Goal: Register for event/course

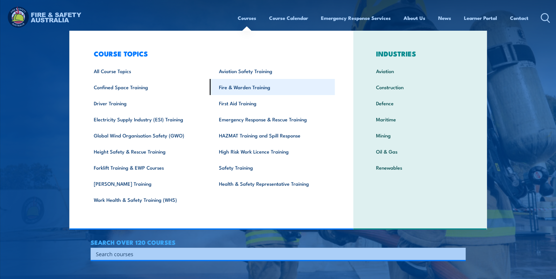
click at [245, 86] on link "Fire & Warden Training" at bounding box center [272, 87] width 125 height 16
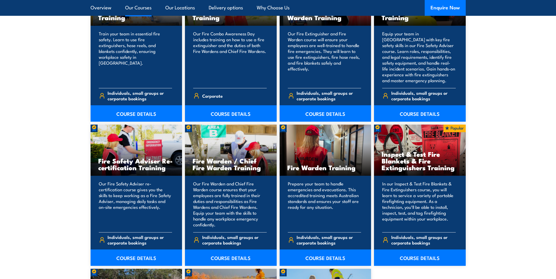
scroll to position [703, 0]
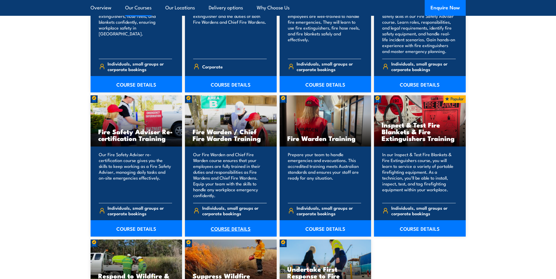
click at [232, 226] on link "COURSE DETAILS" at bounding box center [231, 229] width 92 height 16
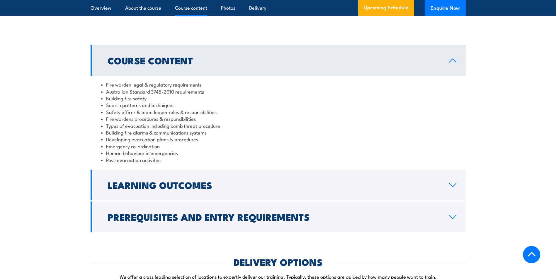
scroll to position [557, 0]
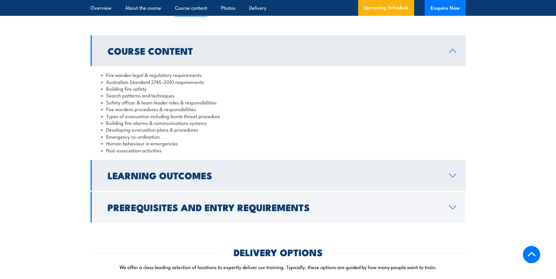
click at [452, 178] on icon at bounding box center [453, 175] width 8 height 5
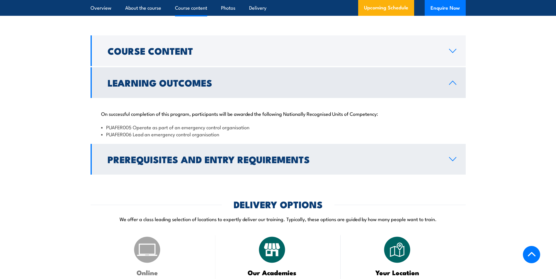
click at [449, 162] on icon at bounding box center [453, 159] width 8 height 5
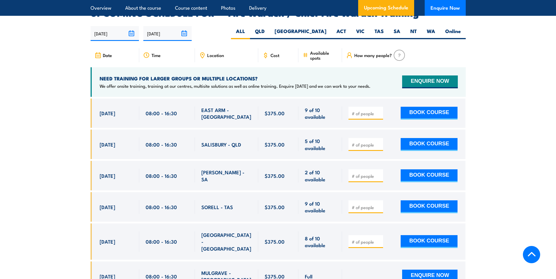
scroll to position [1025, 0]
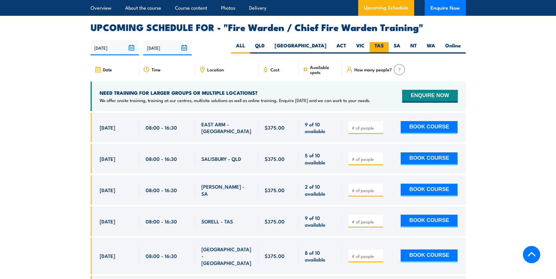
click at [382, 44] on label "TAS" at bounding box center [378, 47] width 19 height 11
click at [383, 44] on input "TAS" at bounding box center [385, 44] width 4 height 4
radio input "true"
click at [396, 43] on label "SA" at bounding box center [396, 47] width 17 height 11
click at [400, 43] on input "SA" at bounding box center [402, 44] width 4 height 4
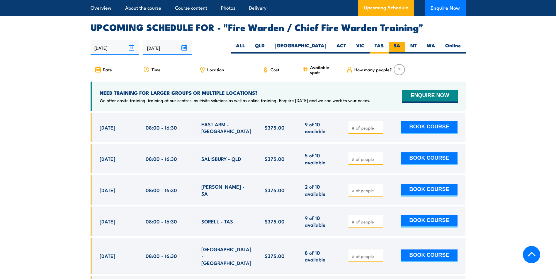
radio input "true"
click at [398, 46] on label "SA" at bounding box center [396, 47] width 17 height 11
click at [400, 46] on input "SA" at bounding box center [402, 44] width 4 height 4
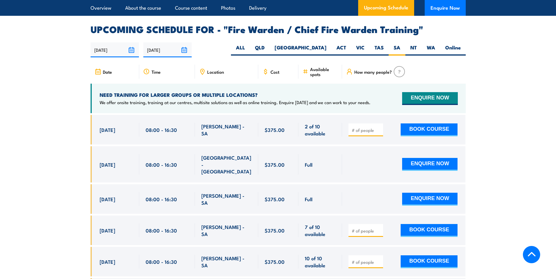
scroll to position [1008, 0]
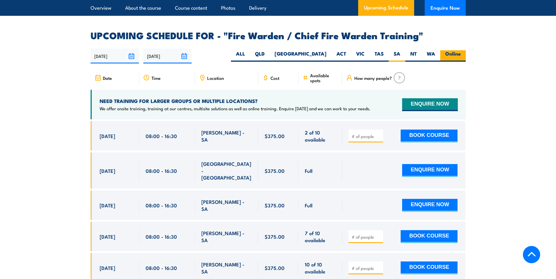
click at [458, 54] on label "Online" at bounding box center [452, 55] width 25 height 11
click at [461, 54] on input "Online" at bounding box center [463, 52] width 4 height 4
radio input "true"
